Goal: Transaction & Acquisition: Download file/media

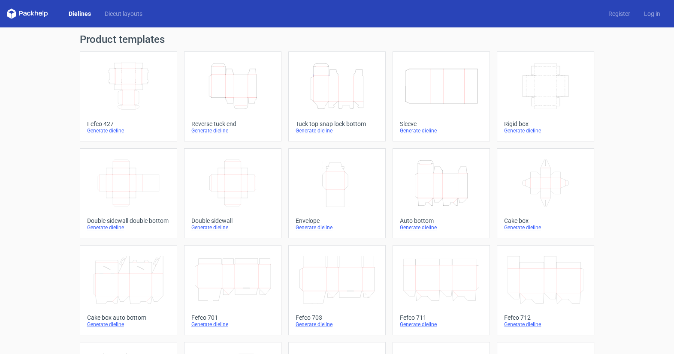
click at [222, 97] on icon "Height Depth Width" at bounding box center [233, 86] width 76 height 48
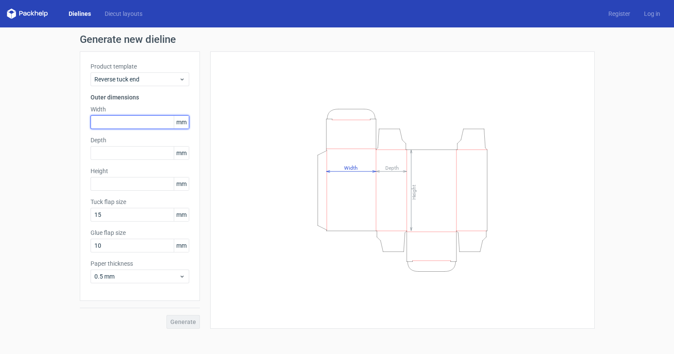
click at [124, 123] on input "text" at bounding box center [140, 122] width 99 height 14
click at [185, 124] on span "mm" at bounding box center [181, 122] width 15 height 13
click at [146, 117] on input "text" at bounding box center [140, 122] width 99 height 14
click at [100, 149] on div "Product template Reverse tuck end Outer dimensions Width 6 mm Depth mm Height […" at bounding box center [140, 176] width 120 height 250
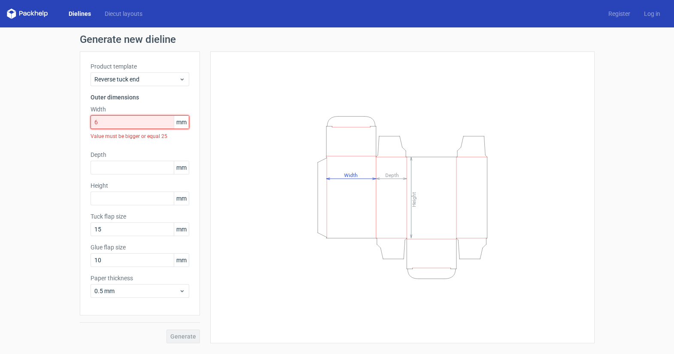
click at [104, 124] on input "6" at bounding box center [140, 122] width 99 height 14
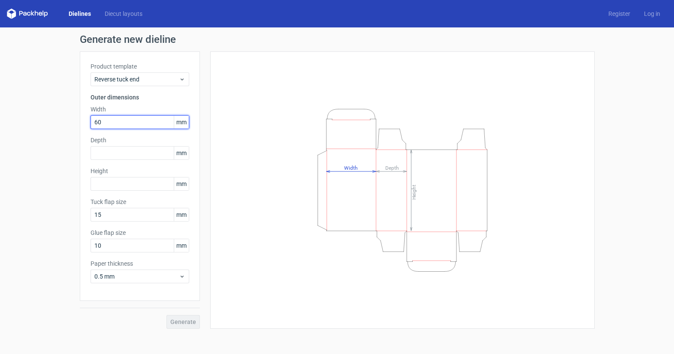
type input "60"
click at [123, 153] on input "text" at bounding box center [140, 153] width 99 height 14
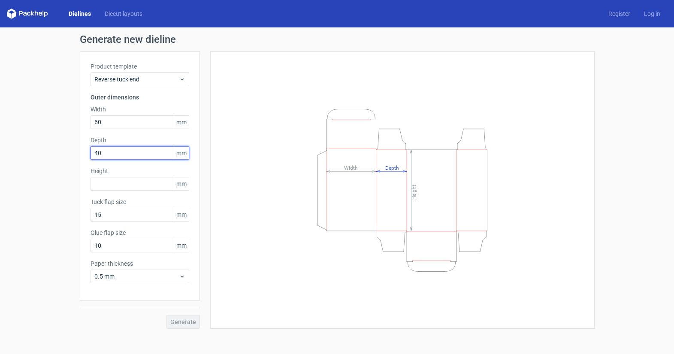
type input "40"
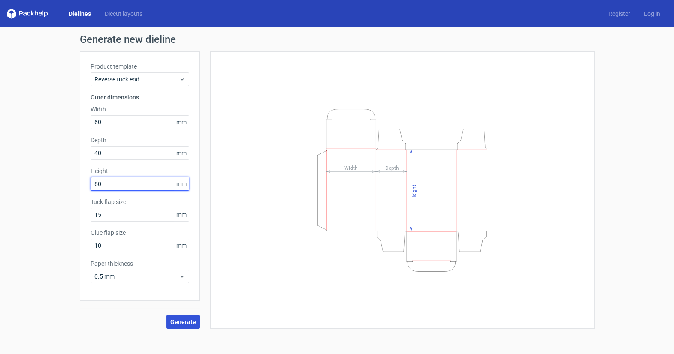
type input "60"
click at [188, 326] on button "Generate" at bounding box center [183, 322] width 33 height 14
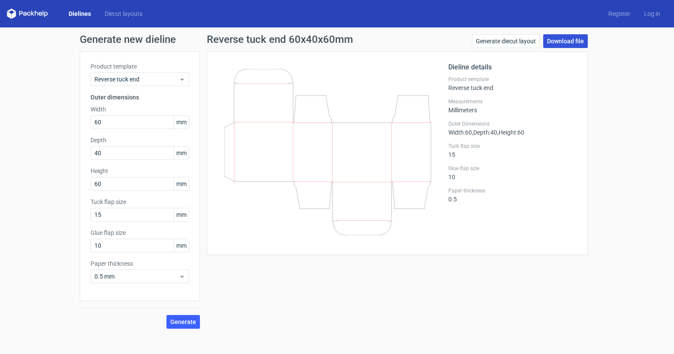
click at [557, 41] on link "Download file" at bounding box center [565, 41] width 45 height 14
click at [75, 11] on link "Dielines" at bounding box center [80, 13] width 36 height 9
